Goal: Information Seeking & Learning: Find specific fact

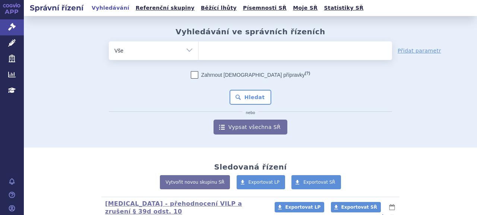
click at [266, 54] on ul at bounding box center [296, 49] width 194 height 16
click at [199, 54] on select at bounding box center [198, 50] width 0 height 19
type input "skcl"
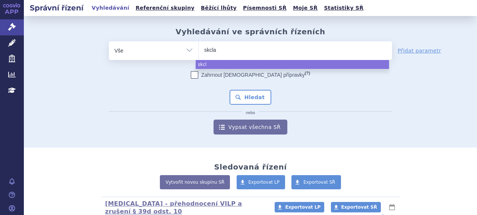
type input "skclar"
type input "skclarys"
type input "skclary"
type input "skclar"
type input "skcl"
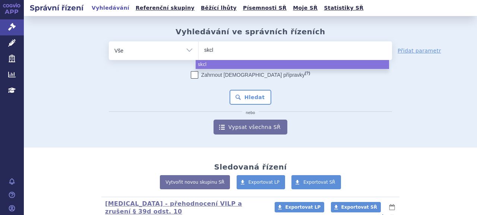
type input "skc"
type input "skcy"
type input "sk"
type input "skyl"
type input "sky"
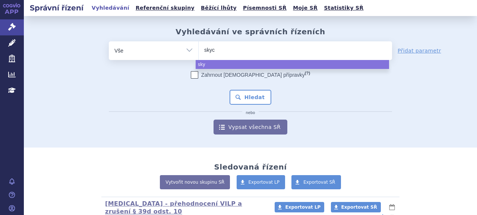
type input "skycl"
type input "skyclar"
type input "skyclary"
type input "skyclarys"
select select "skyclarys"
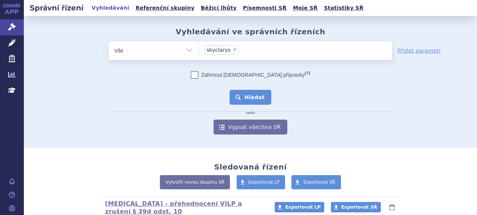
click at [246, 100] on button "Hledat" at bounding box center [251, 97] width 42 height 15
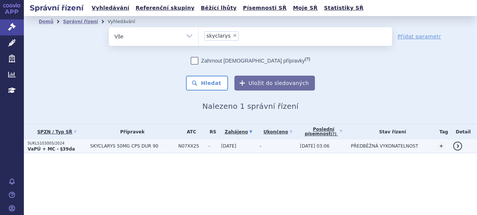
click at [69, 144] on p "SUKLS103005/2024" at bounding box center [57, 143] width 59 height 5
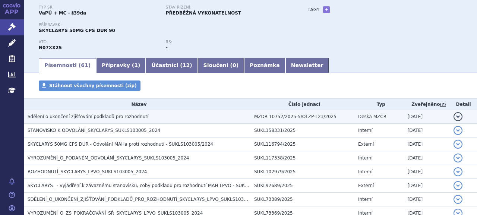
scroll to position [75, 0]
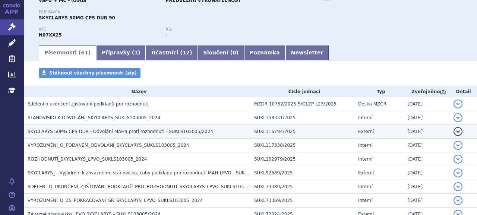
click at [76, 134] on span "SKYCLARYS 50MG CPS DUR - Odvolání MAHa proti rozhodnutí - SUKLS103005/2024" at bounding box center [121, 131] width 186 height 5
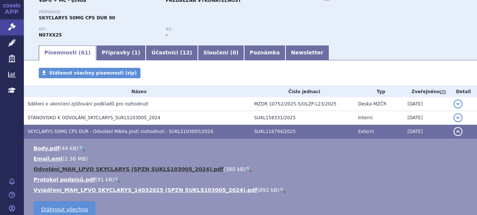
click at [132, 170] on link "Odvolání_MAH_LPVO SKYCLARYS (SPZN SUKLS103005_2024).pdf" at bounding box center [129, 169] width 190 height 6
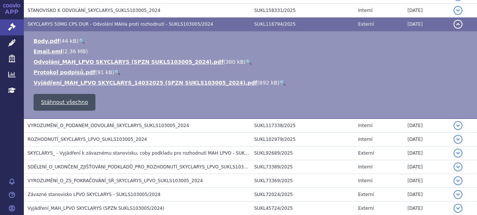
scroll to position [187, 0]
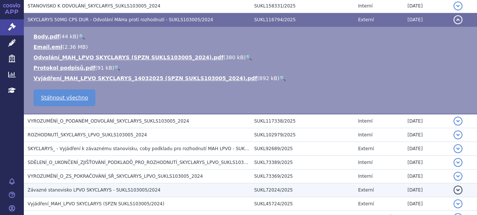
click at [87, 188] on span "Závazné stanovisko LPVO SKYCLARYS - SUKLS103005/2024" at bounding box center [94, 190] width 133 height 5
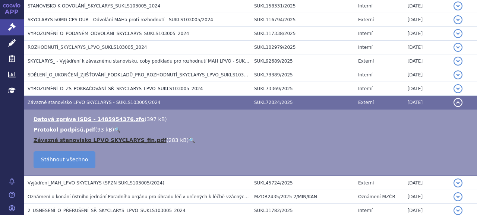
click at [79, 139] on link "Závazné stanovisko LPVO SKYCLARYS_fin.pdf" at bounding box center [100, 140] width 133 height 6
